Goal: Transaction & Acquisition: Purchase product/service

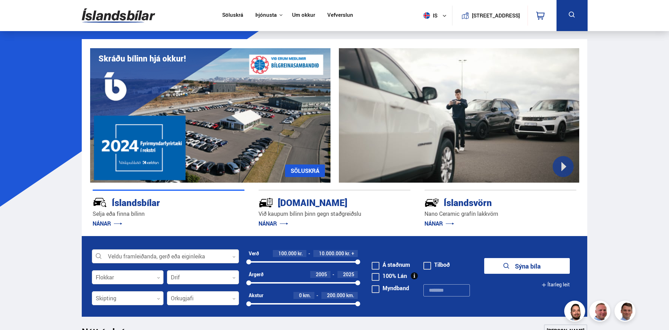
click at [235, 258] on icon at bounding box center [233, 256] width 3 height 3
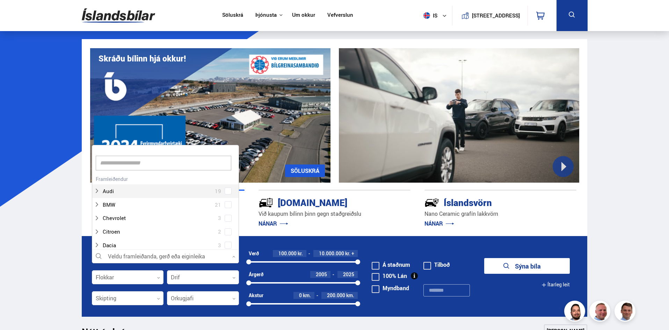
scroll to position [104, 145]
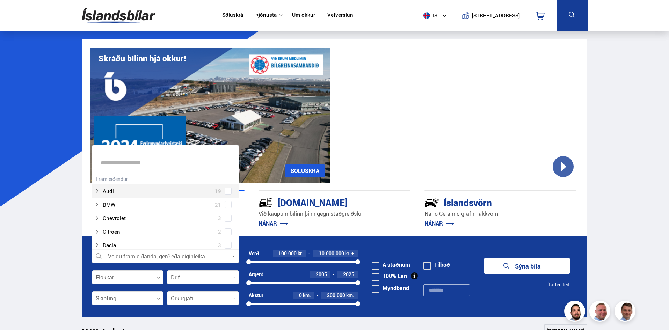
click at [174, 161] on input at bounding box center [163, 163] width 135 height 15
type input "****"
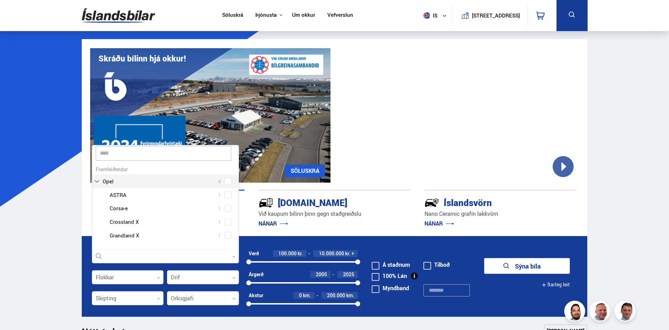
click at [135, 185] on label "Opel 4" at bounding box center [163, 181] width 124 height 10
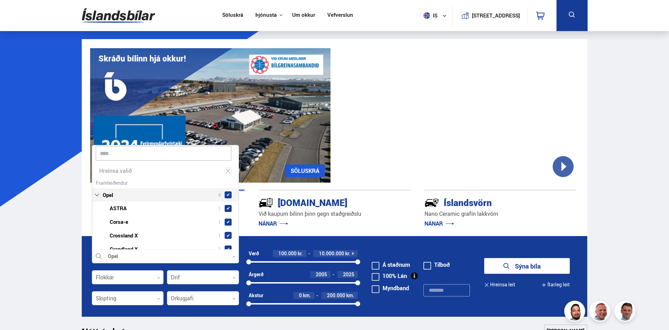
scroll to position [20, 0]
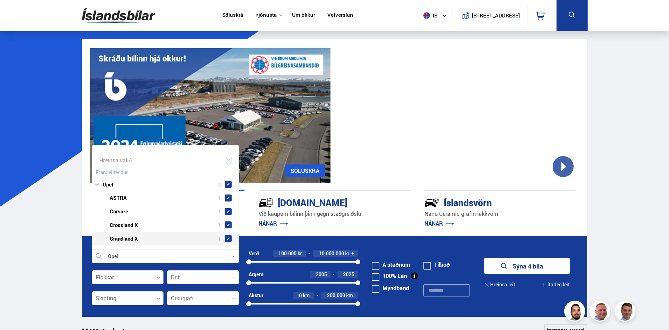
click at [128, 238] on div at bounding box center [172, 239] width 129 height 10
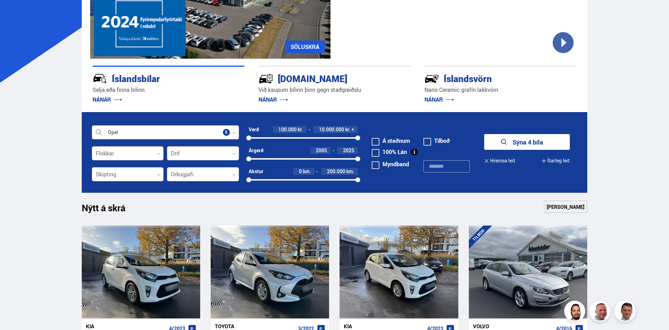
scroll to position [105, 0]
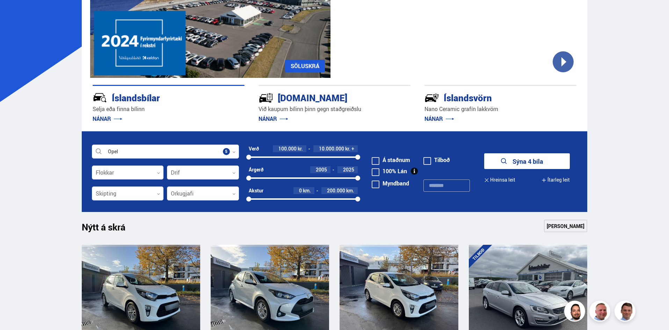
click at [533, 166] on button "Sýna 4 bíla" at bounding box center [527, 161] width 86 height 16
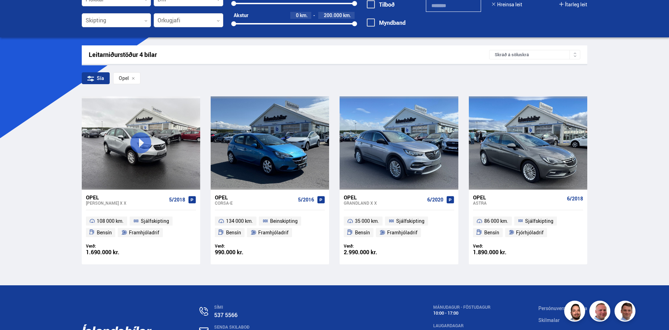
scroll to position [70, 0]
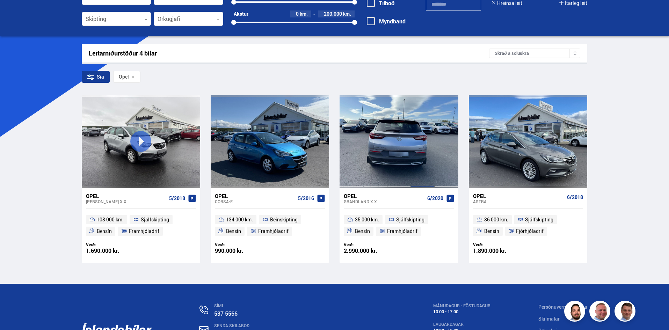
click at [413, 146] on div at bounding box center [423, 141] width 24 height 93
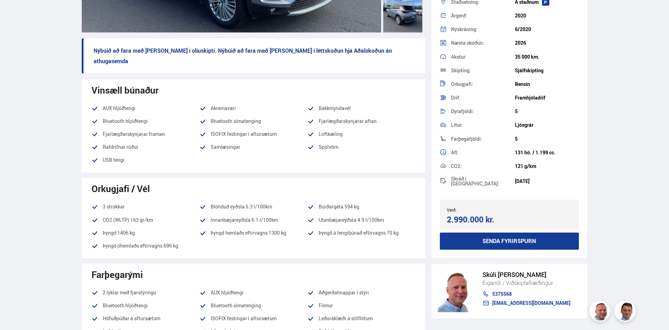
scroll to position [70, 0]
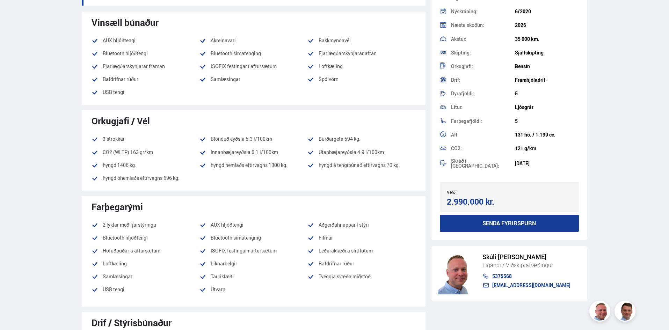
scroll to position [279, 0]
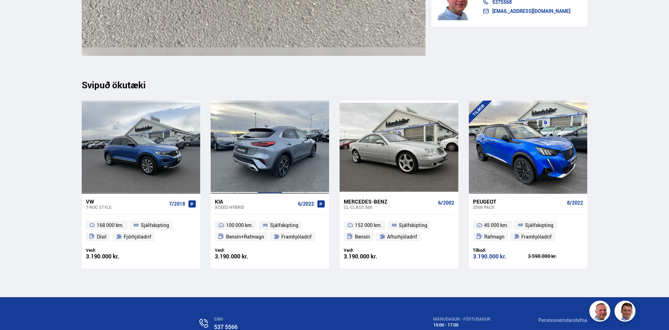
scroll to position [8013, 0]
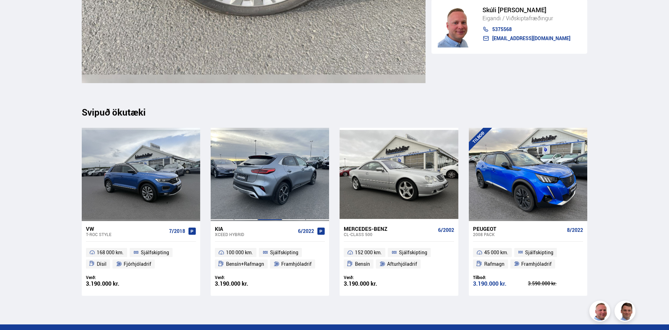
click at [274, 180] on div at bounding box center [270, 174] width 24 height 93
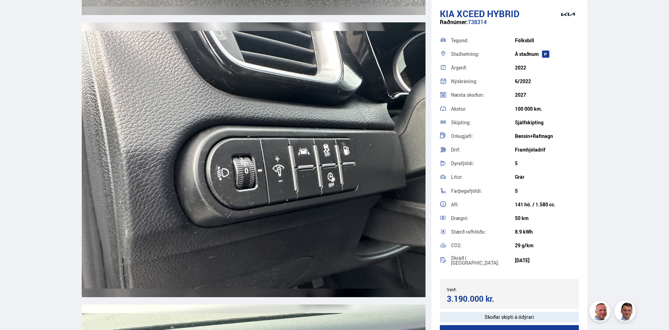
scroll to position [5587, 0]
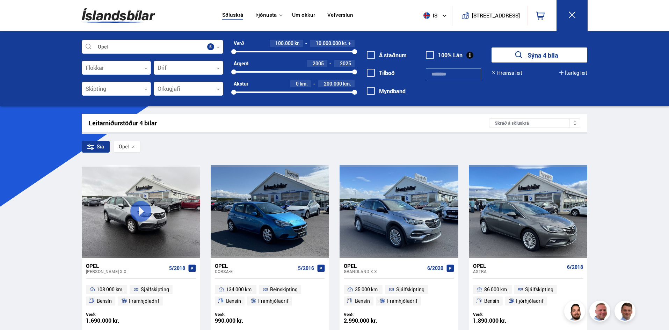
click at [177, 48] on div at bounding box center [152, 47] width 141 height 14
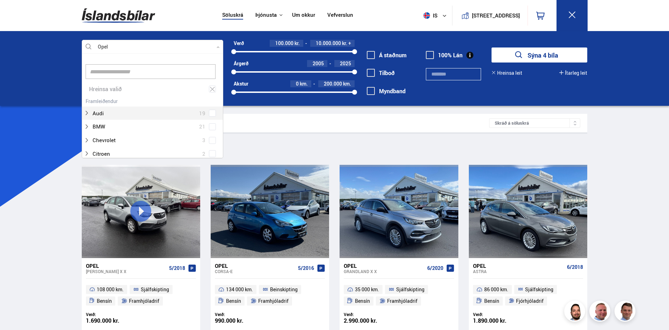
scroll to position [104, 139]
click at [162, 74] on input at bounding box center [151, 71] width 130 height 15
click at [210, 128] on span at bounding box center [212, 126] width 7 height 7
type input "***"
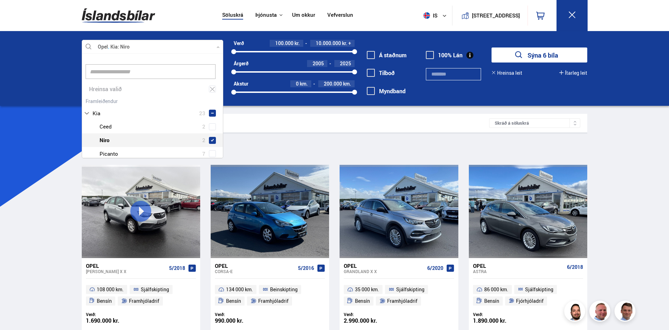
click at [537, 54] on button "Sýna 6 bíla" at bounding box center [539, 54] width 96 height 15
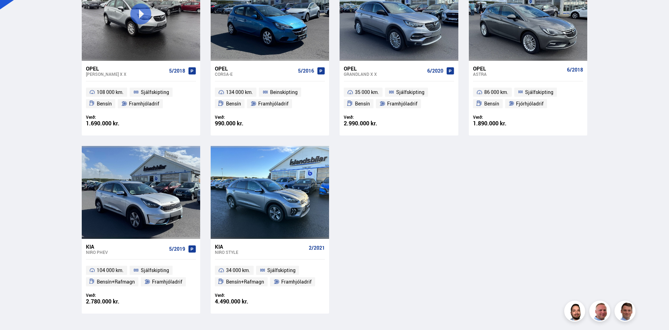
scroll to position [210, 0]
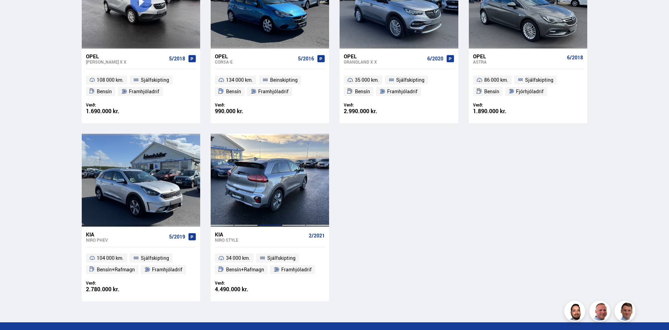
click at [265, 180] on div at bounding box center [270, 180] width 24 height 93
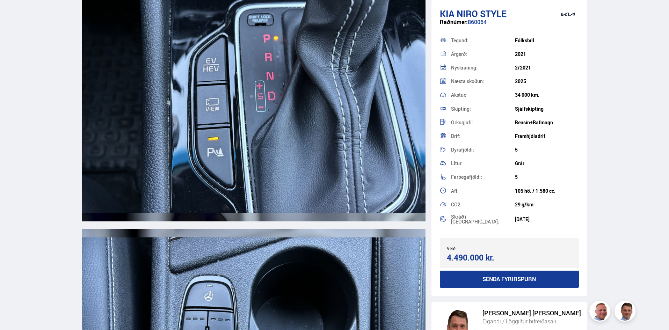
scroll to position [8765, 0]
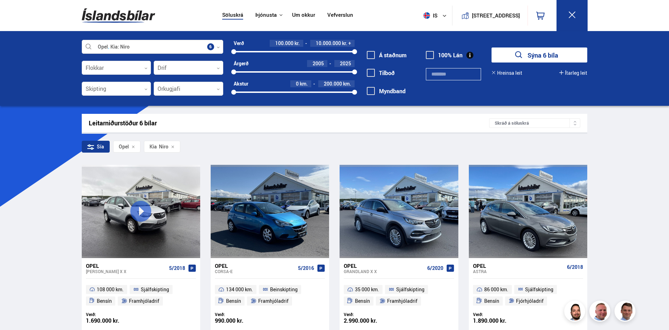
click at [167, 49] on div at bounding box center [152, 47] width 141 height 14
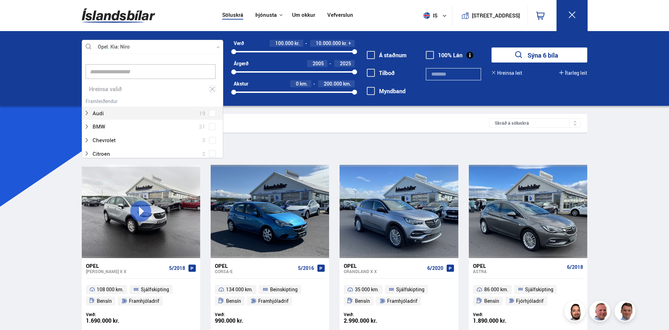
scroll to position [104, 139]
click at [210, 89] on icon at bounding box center [212, 89] width 5 height 5
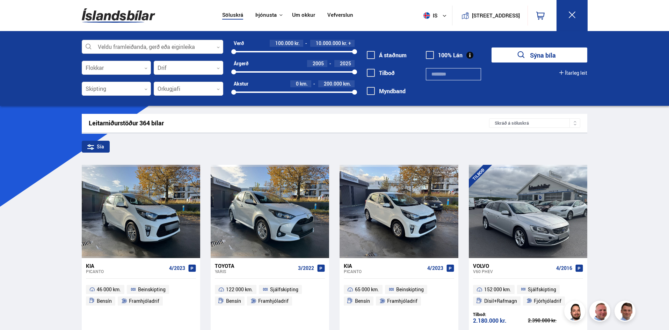
click at [201, 46] on div at bounding box center [152, 47] width 141 height 14
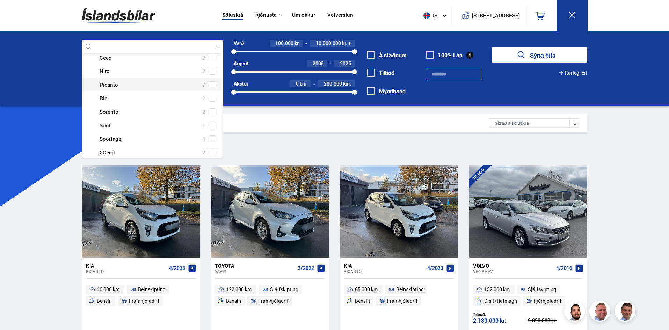
scroll to position [76, 0]
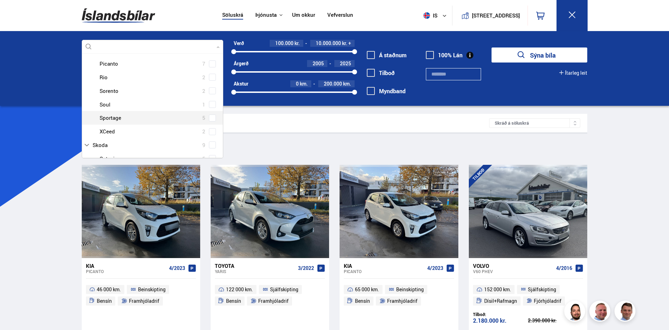
click at [212, 119] on span at bounding box center [212, 118] width 7 height 7
type input "***"
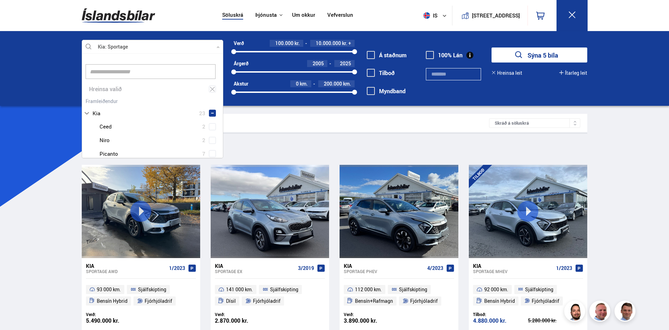
click at [538, 54] on button "Sýna 5 bíla" at bounding box center [539, 54] width 96 height 15
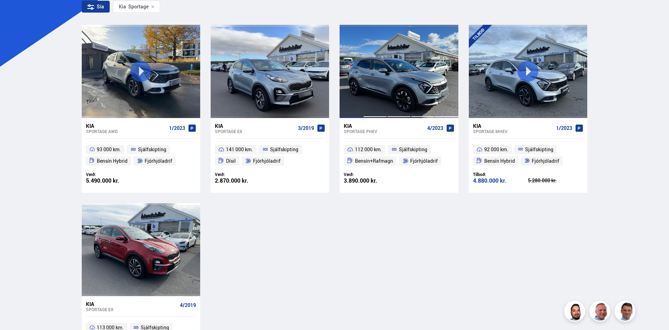
scroll to position [140, 0]
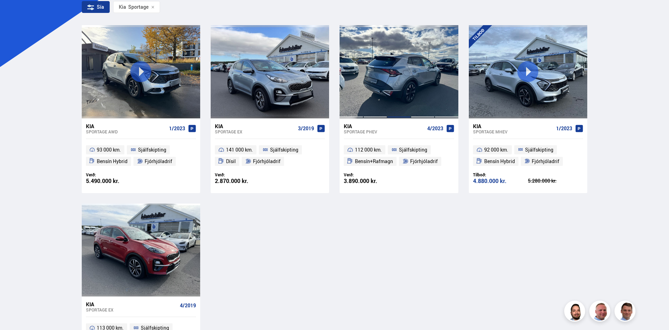
click at [401, 80] on div at bounding box center [399, 71] width 24 height 93
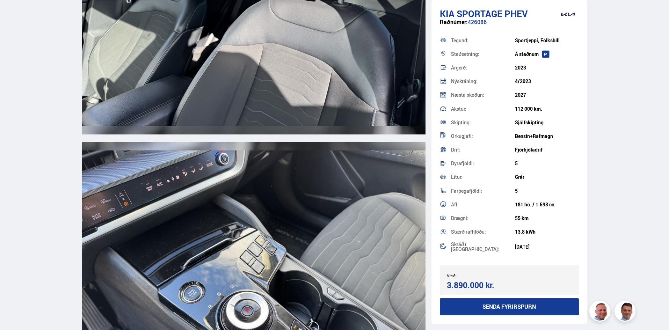
scroll to position [4365, 0]
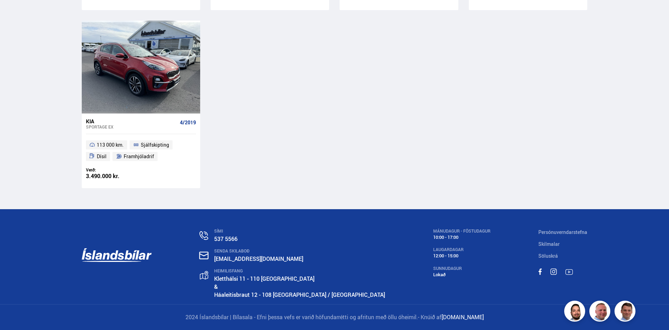
scroll to position [215, 0]
